Goal: Information Seeking & Learning: Learn about a topic

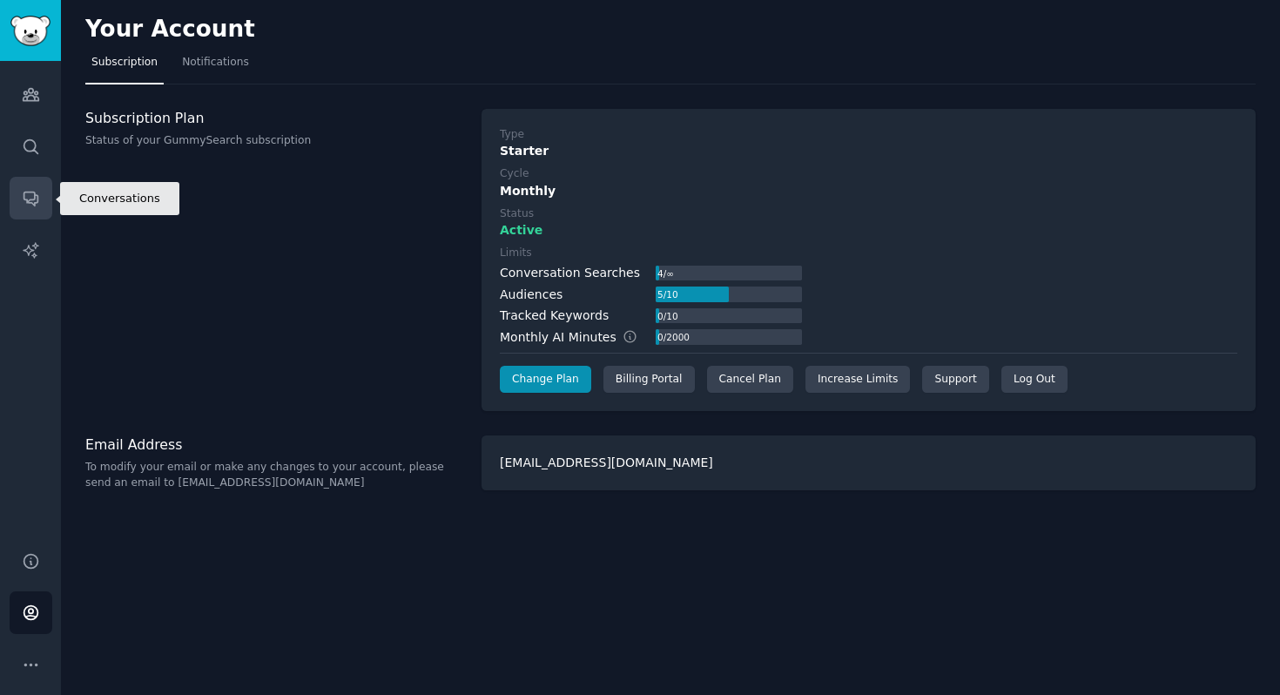
click at [37, 187] on link "Conversations" at bounding box center [31, 198] width 43 height 43
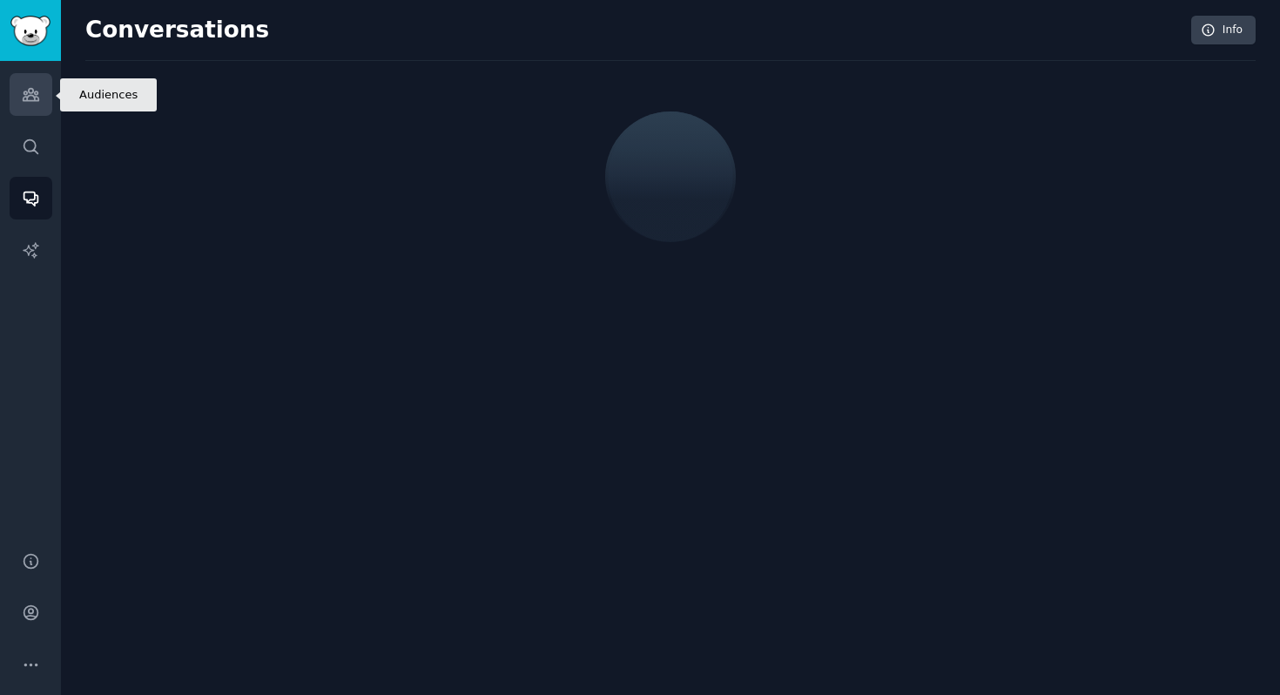
click at [33, 111] on link "Audiences" at bounding box center [31, 94] width 43 height 43
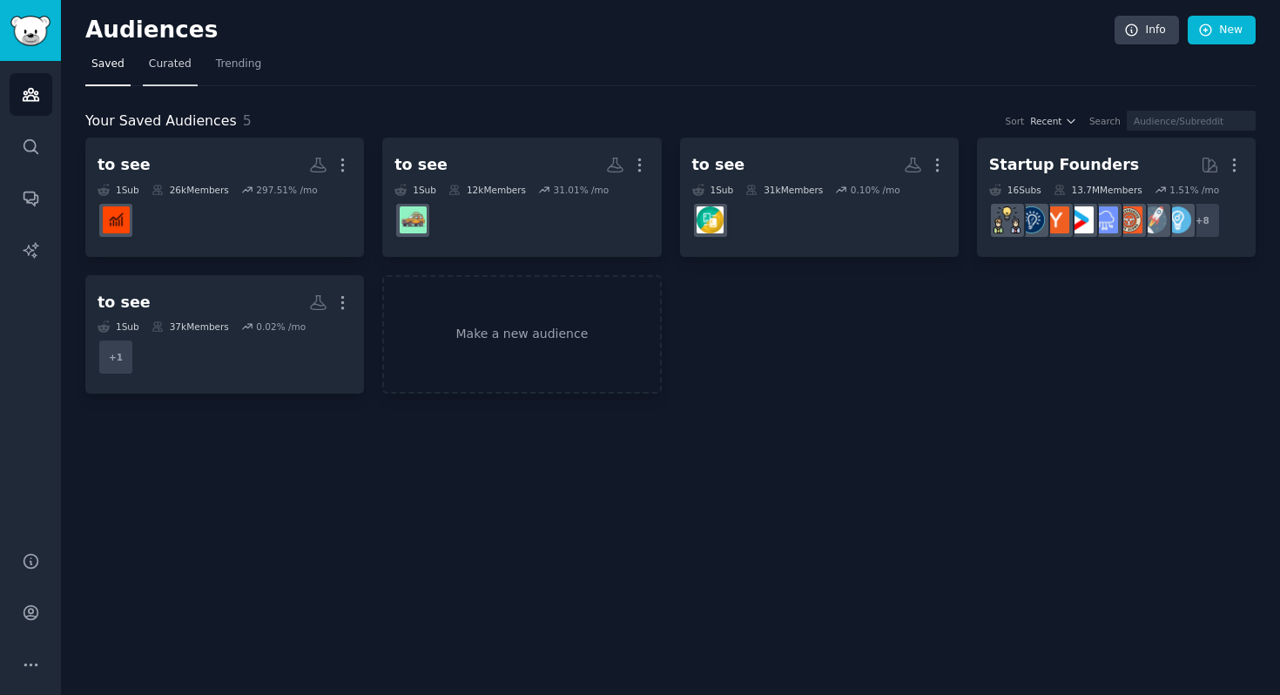
click at [185, 70] on span "Curated" at bounding box center [170, 65] width 43 height 16
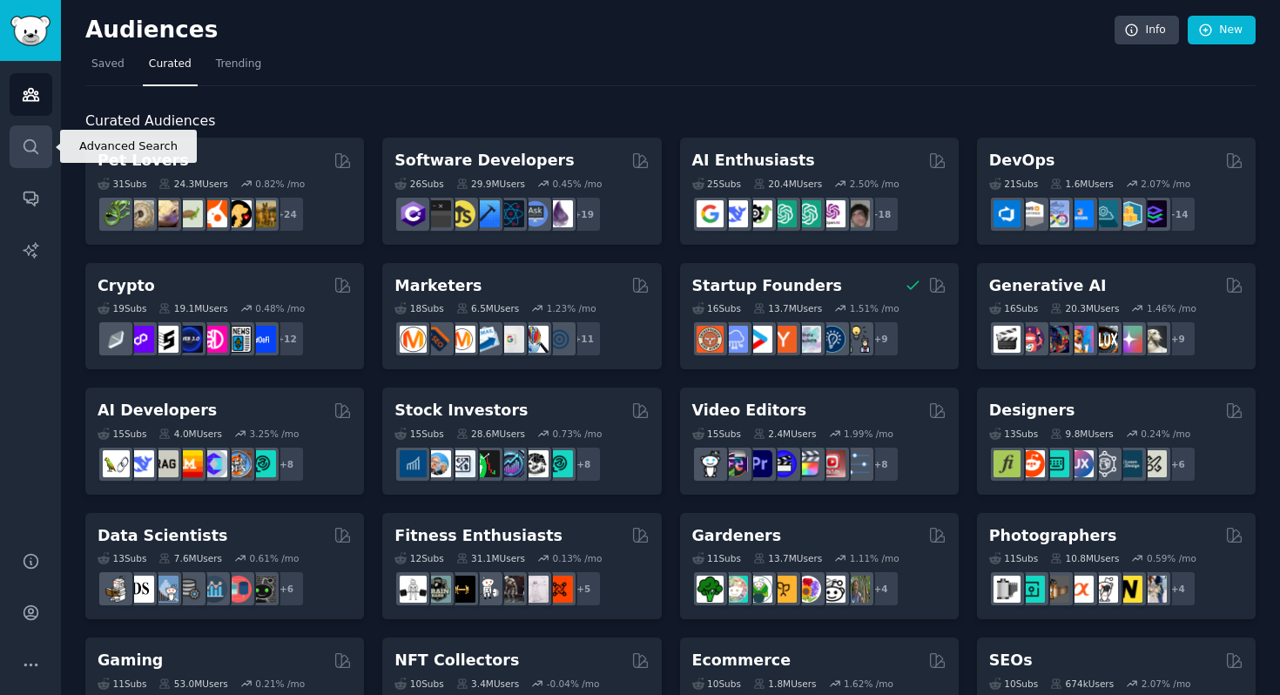
click at [38, 138] on icon "Sidebar" at bounding box center [31, 147] width 18 height 18
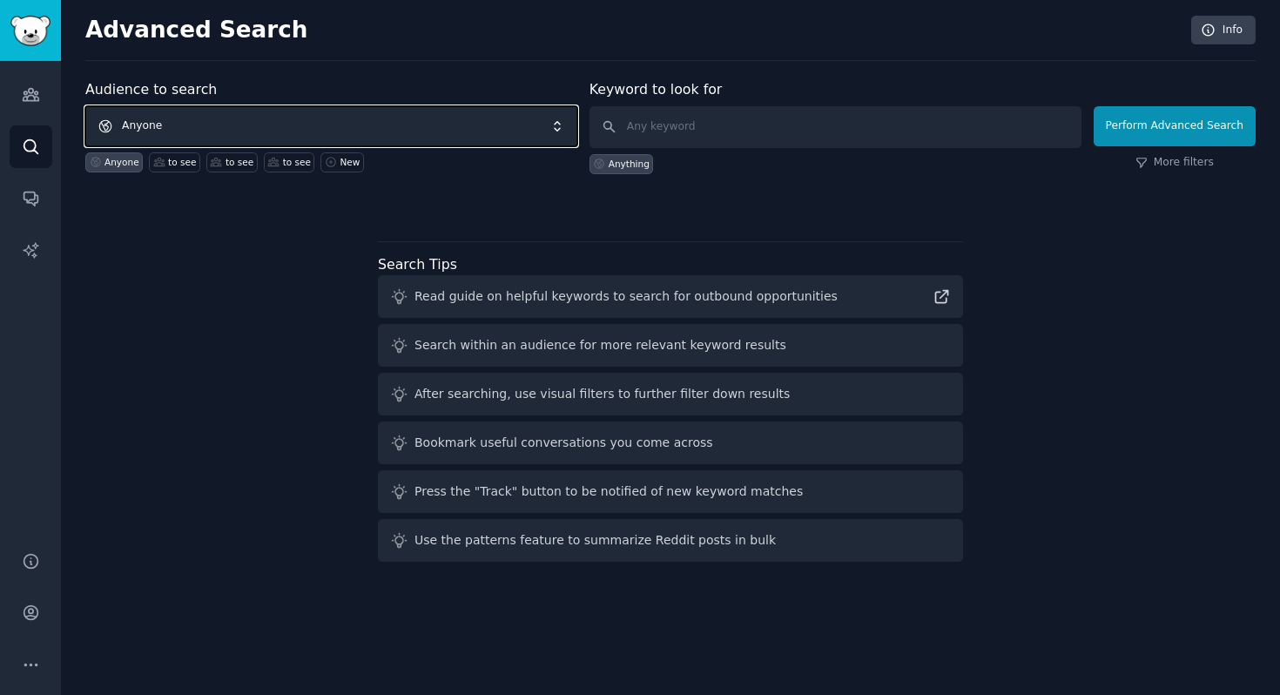
click at [344, 125] on span "Anyone" at bounding box center [331, 126] width 492 height 40
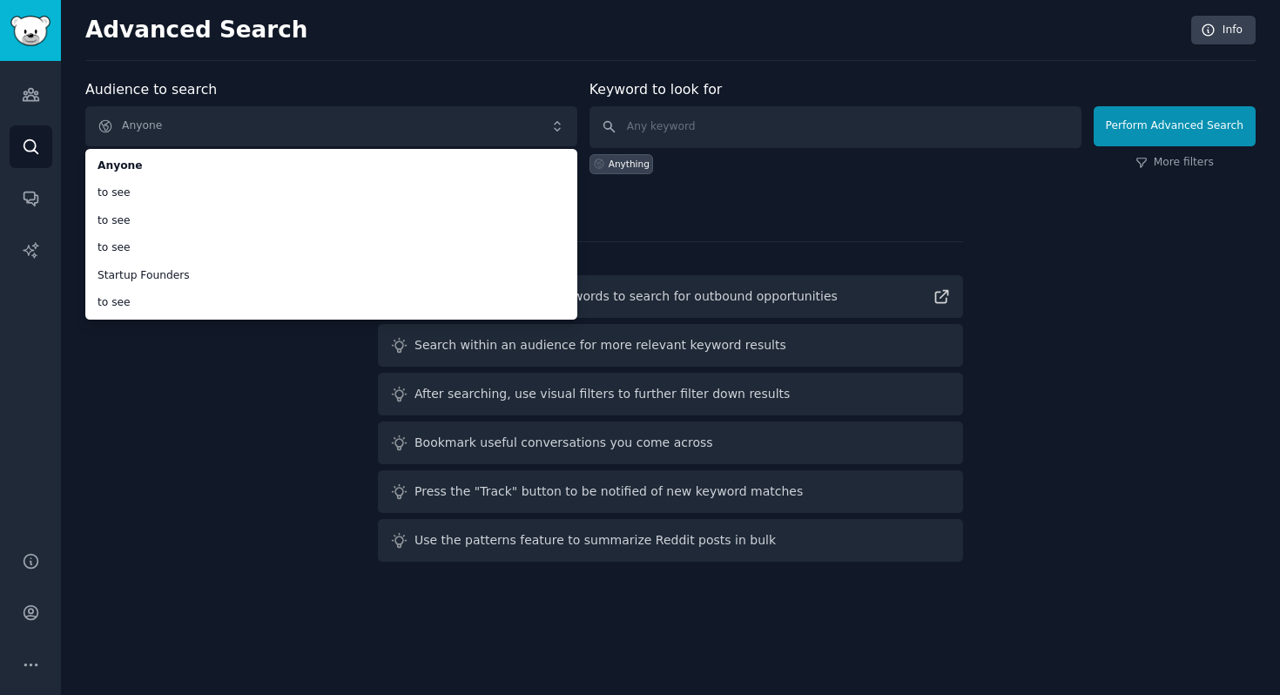
click at [508, 77] on div "Advanced Search Info Audience to search Anyone Anyone to see to see to see Star…" at bounding box center [670, 347] width 1219 height 695
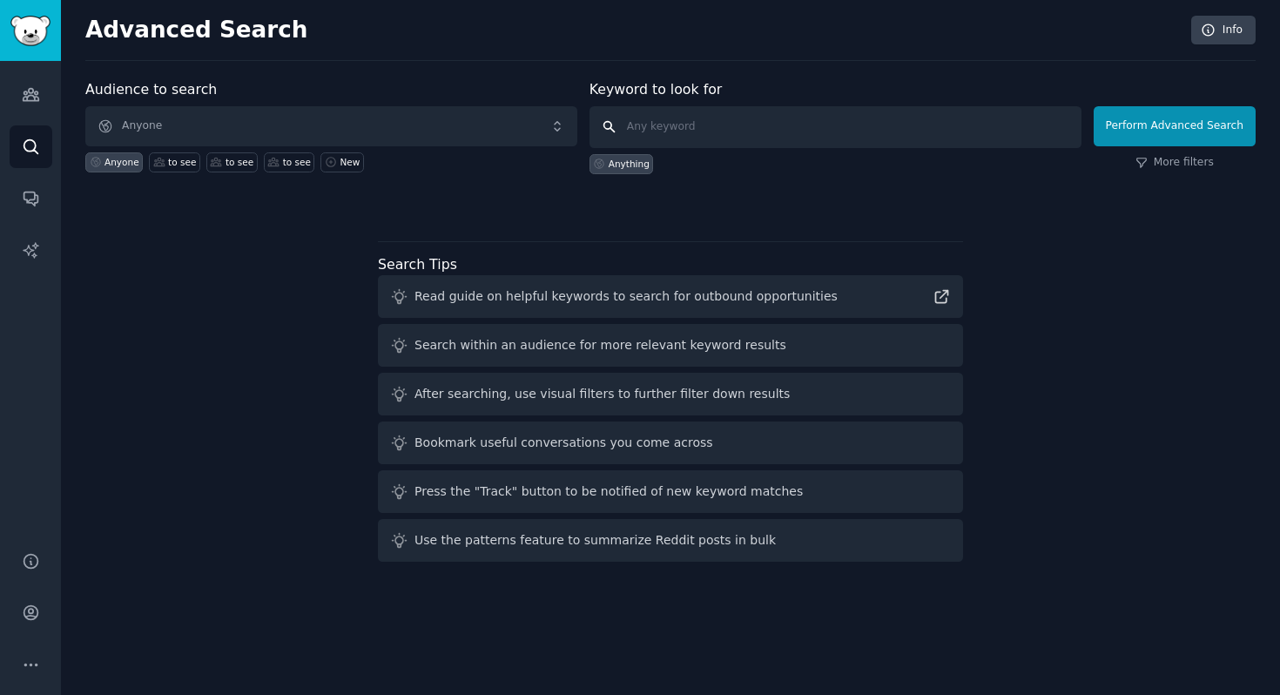
click at [669, 126] on input "text" at bounding box center [835, 127] width 492 height 42
click at [1184, 164] on link "More filters" at bounding box center [1174, 163] width 78 height 16
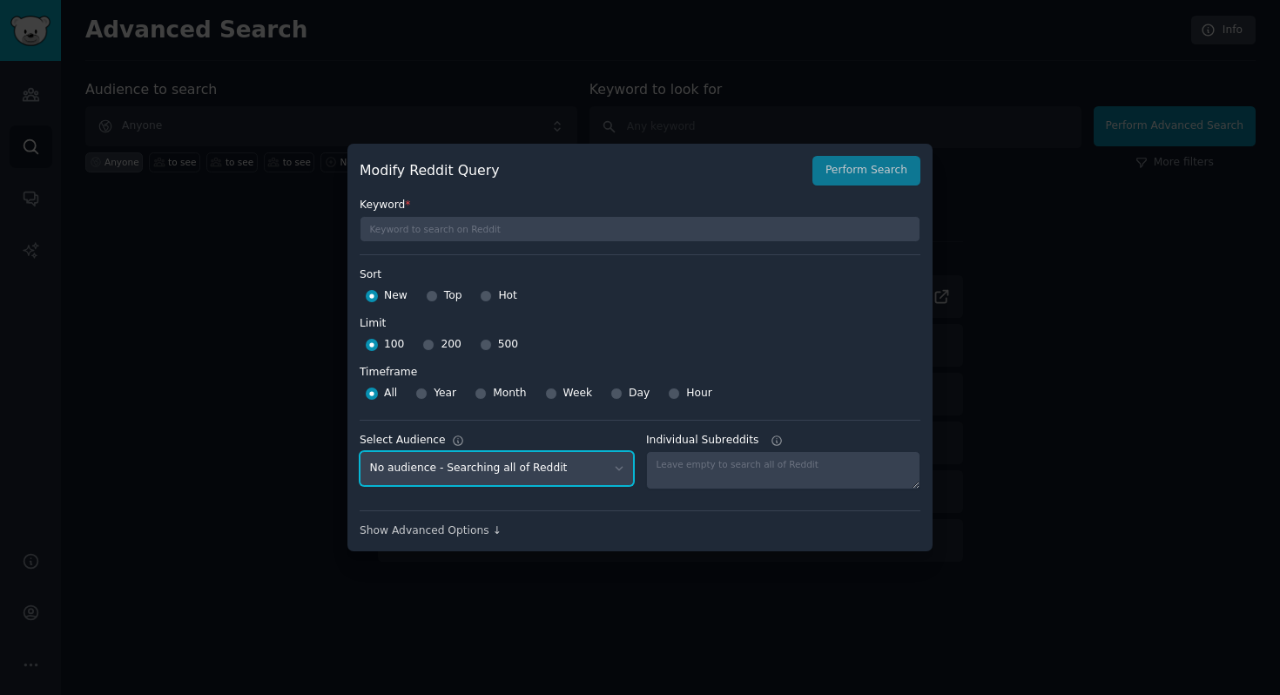
click at [556, 472] on select "No audience - Searching all of Reddit to see - 1 Subreddit to see - 1 Subreddit…" at bounding box center [496, 469] width 274 height 36
click at [460, 544] on div "Modify Reddit Query Perform Search Keyword * Sort Sort New Top Hot Limit Limit …" at bounding box center [639, 347] width 585 height 407
click at [456, 532] on div "Show Advanced Options ↓" at bounding box center [639, 531] width 561 height 16
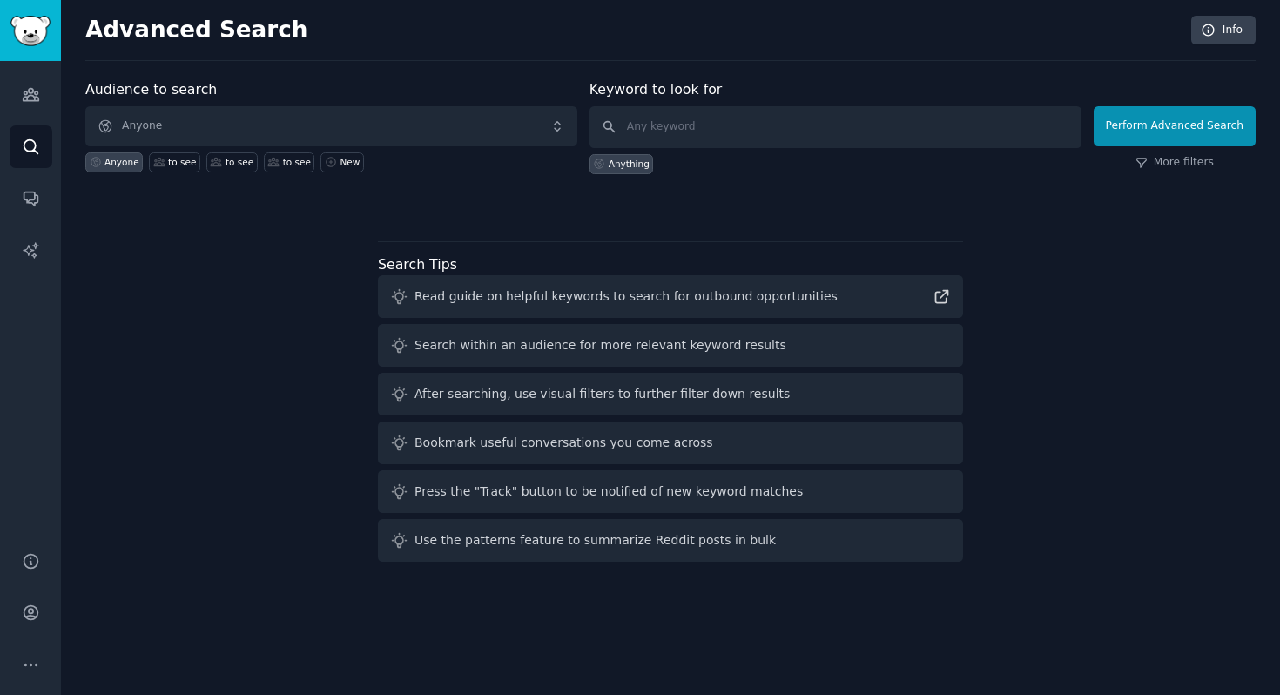
click at [269, 435] on div "Audience to search Anyone Anyone to see to see to see New Keyword to look for A…" at bounding box center [670, 323] width 1170 height 489
click at [717, 123] on input "text" at bounding box center [835, 127] width 492 height 42
type input "[GEOGRAPHIC_DATA]"
click button "Perform Advanced Search" at bounding box center [1174, 126] width 162 height 40
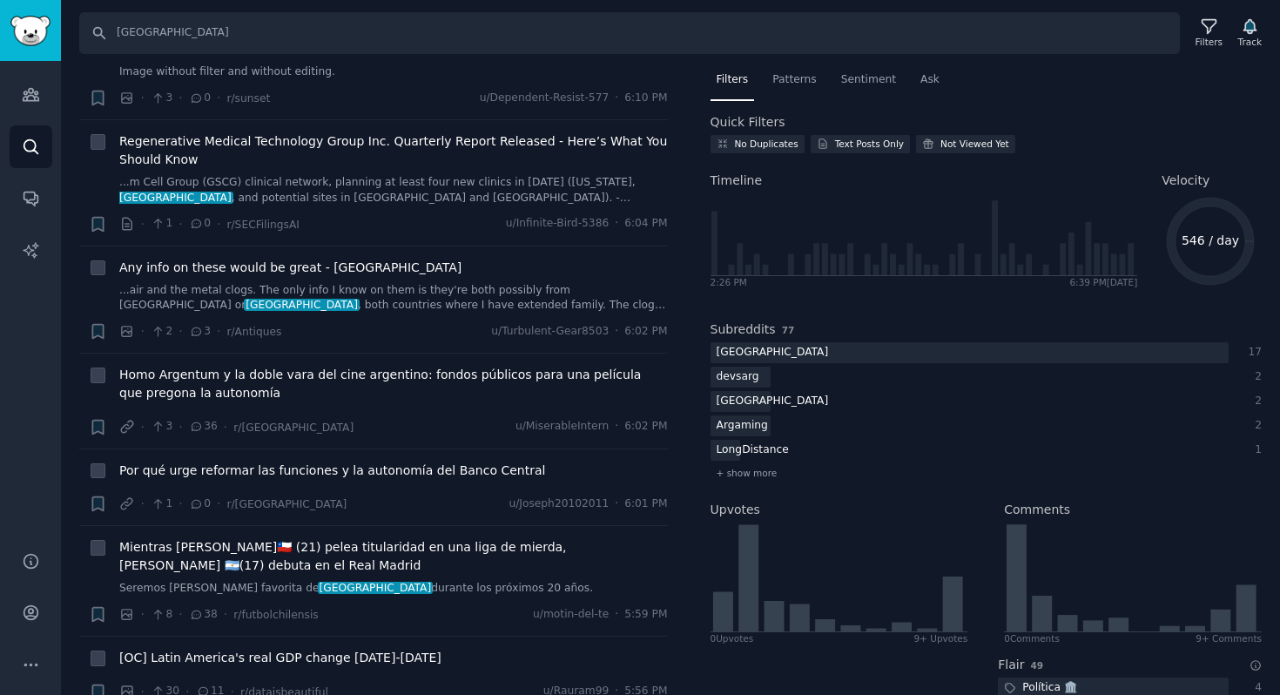
scroll to position [1934, 0]
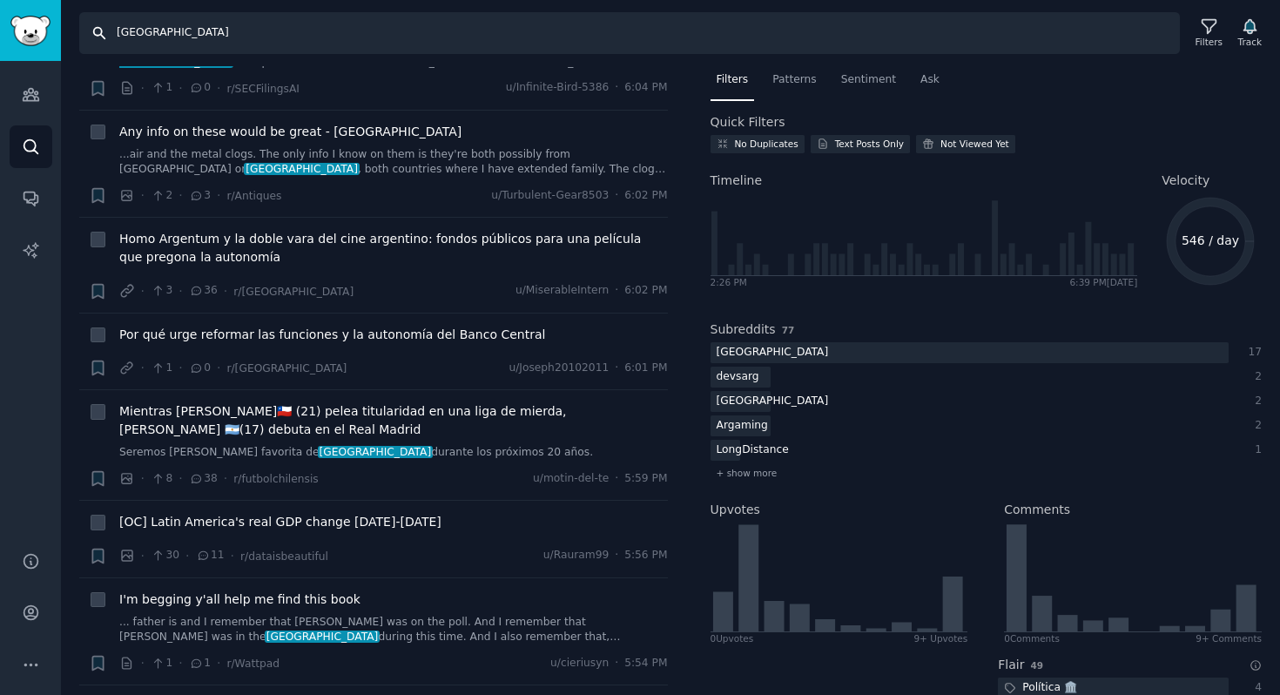
click at [229, 32] on input "[GEOGRAPHIC_DATA]" at bounding box center [629, 33] width 1100 height 42
type input "españa"
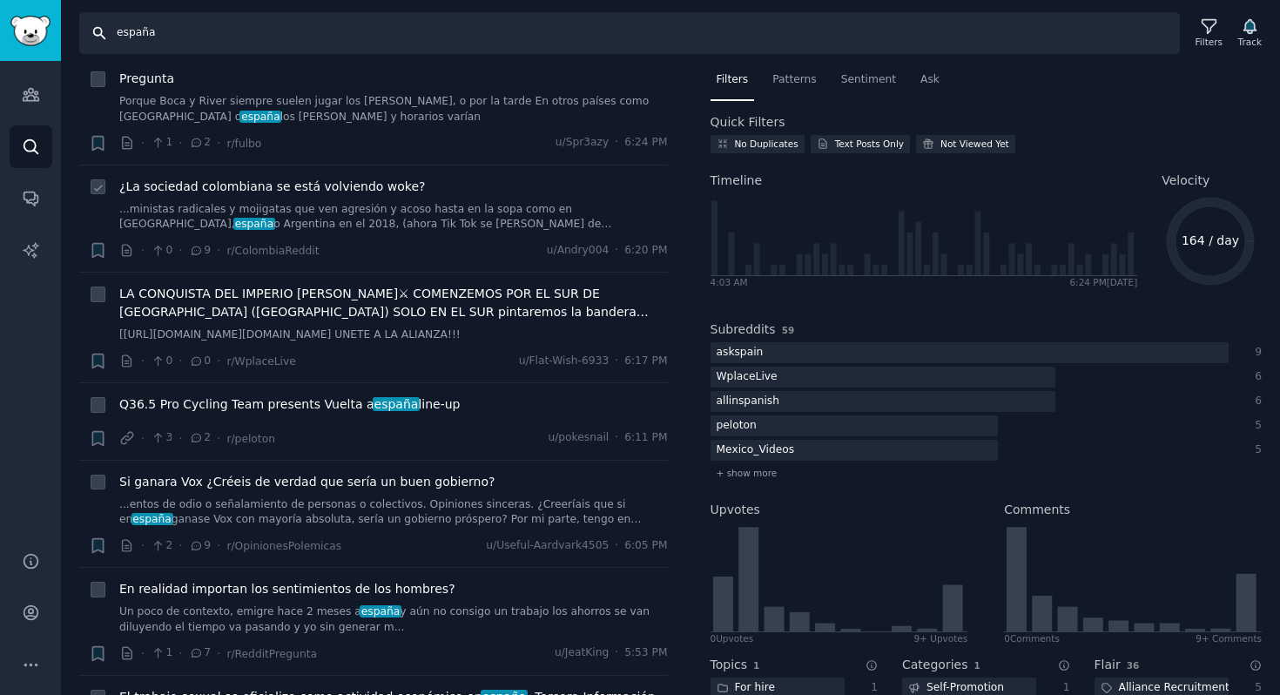
scroll to position [8, 0]
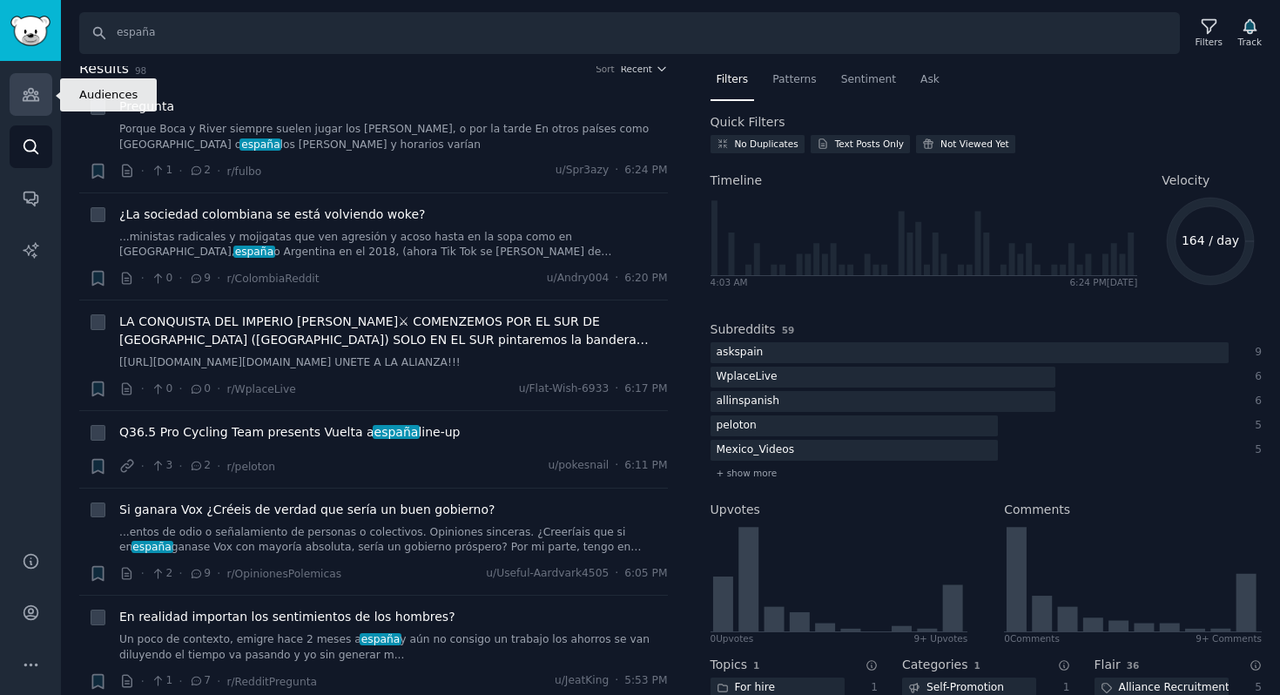
click at [30, 97] on icon "Sidebar" at bounding box center [31, 94] width 18 height 18
